Goal: Navigation & Orientation: Find specific page/section

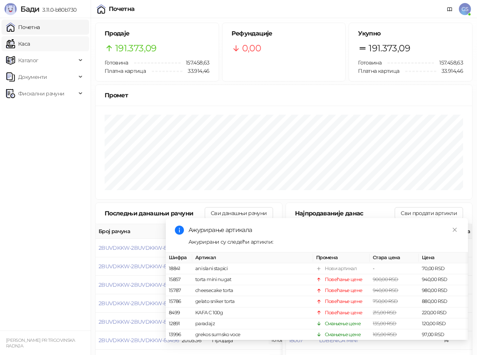
click at [30, 41] on link "Каса" at bounding box center [18, 43] width 24 height 15
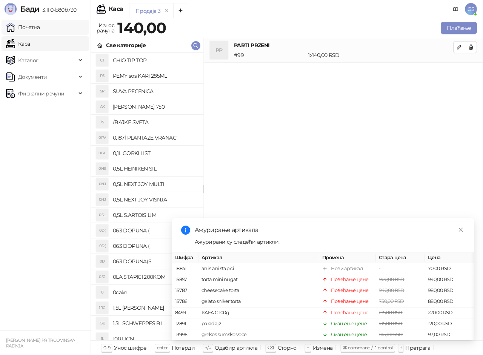
click at [40, 28] on link "Почетна" at bounding box center [23, 27] width 34 height 15
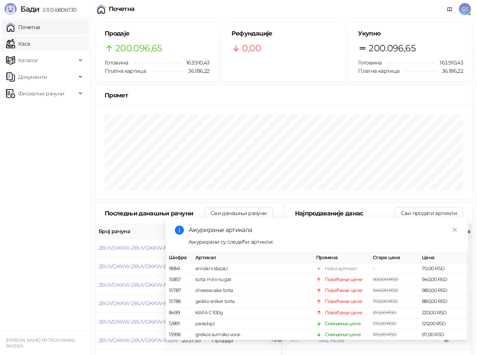
click at [30, 41] on link "Каса" at bounding box center [18, 43] width 24 height 15
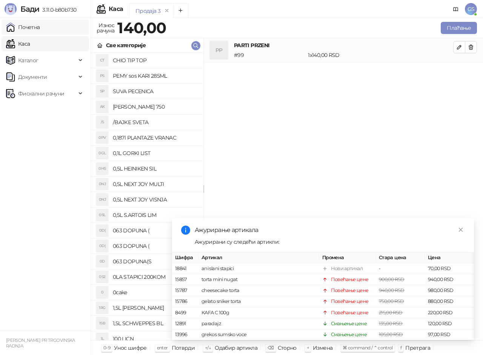
click at [40, 29] on link "Почетна" at bounding box center [23, 27] width 34 height 15
